Goal: Task Accomplishment & Management: Manage account settings

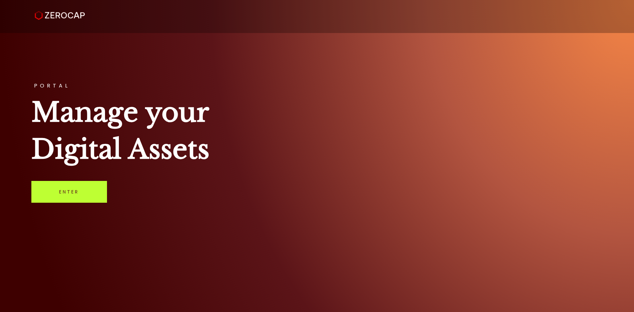
click at [49, 187] on link "Enter" at bounding box center [69, 192] width 76 height 22
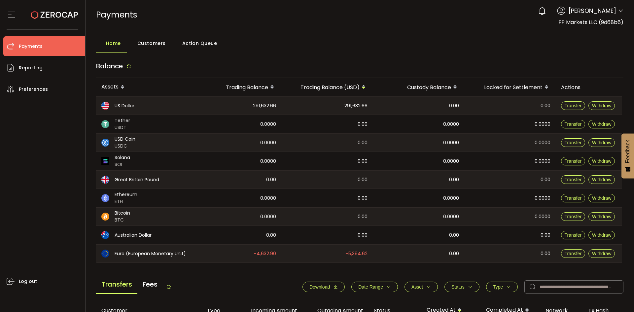
scroll to position [110, 0]
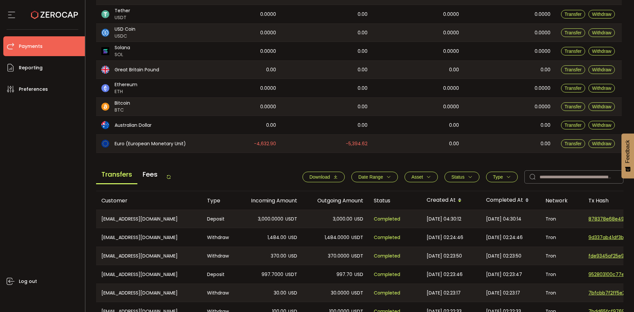
click at [171, 179] on icon at bounding box center [168, 176] width 5 height 5
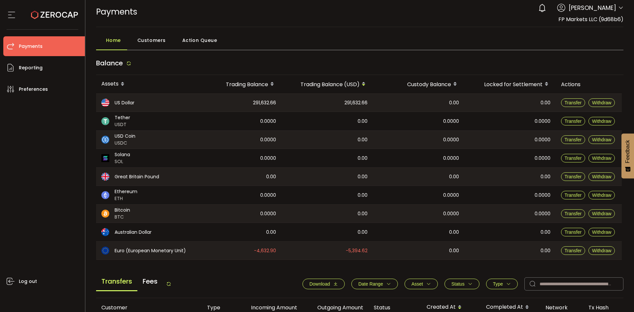
scroll to position [223, 0]
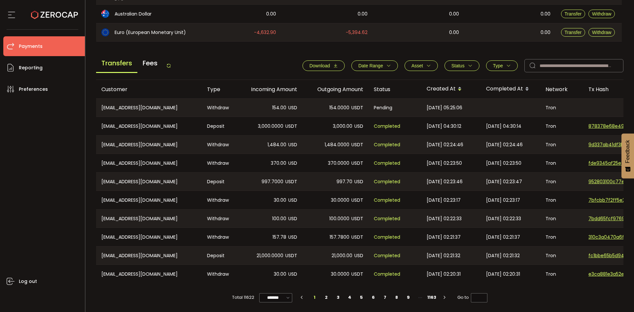
click at [169, 63] on icon at bounding box center [168, 65] width 5 height 5
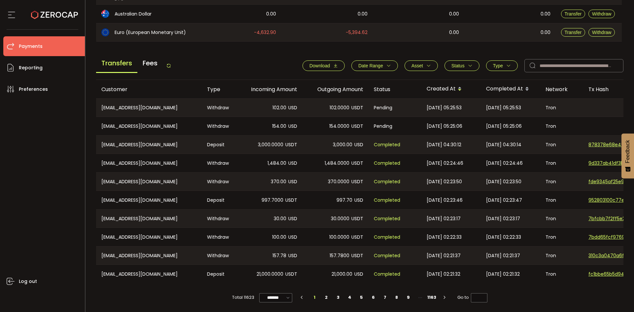
click at [171, 63] on icon at bounding box center [168, 65] width 5 height 5
click at [166, 62] on div "Transfers Fees" at bounding box center [133, 65] width 75 height 15
click at [170, 63] on icon at bounding box center [168, 65] width 5 height 5
click at [170, 60] on div "Transfers Fees" at bounding box center [133, 65] width 75 height 15
click at [170, 63] on icon at bounding box center [168, 65] width 5 height 5
